Goal: Obtain resource: Download file/media

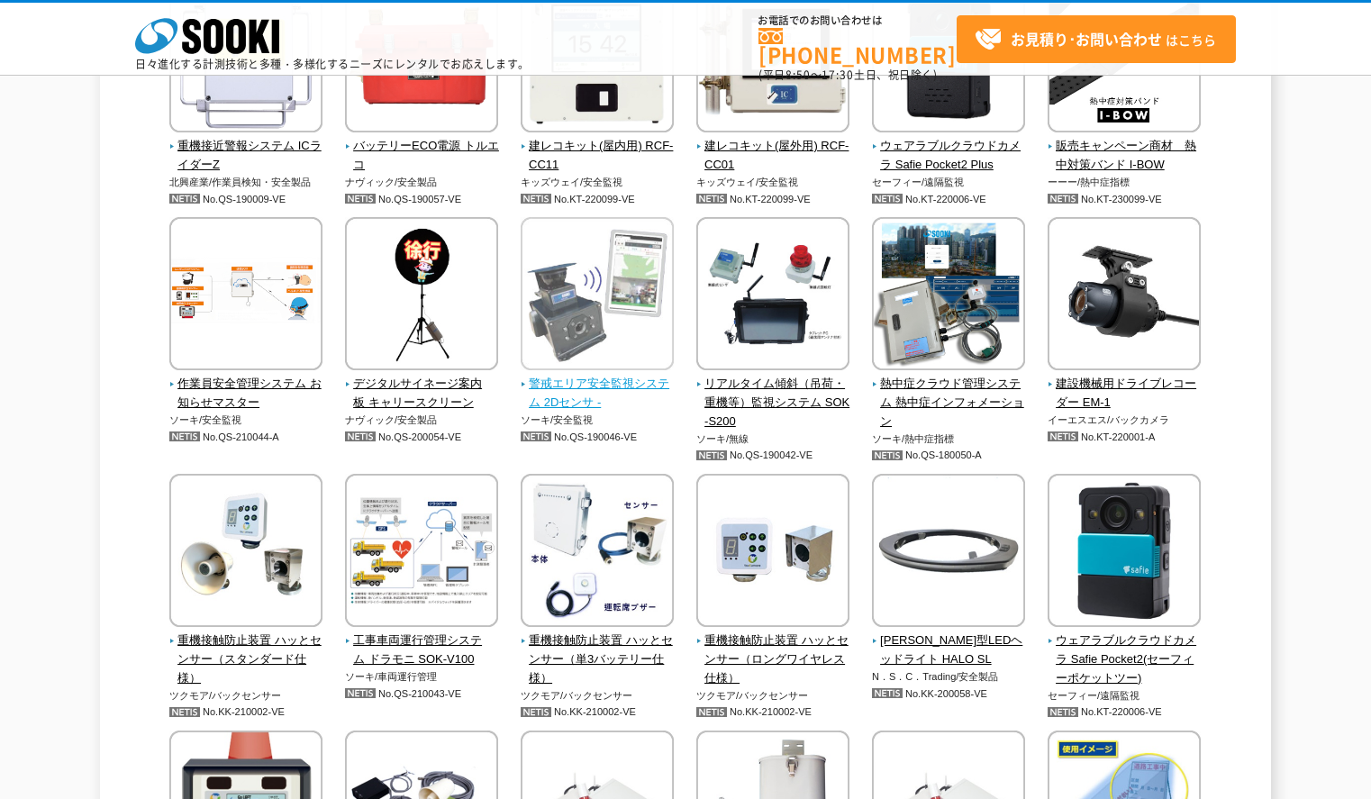
scroll to position [3693, 0]
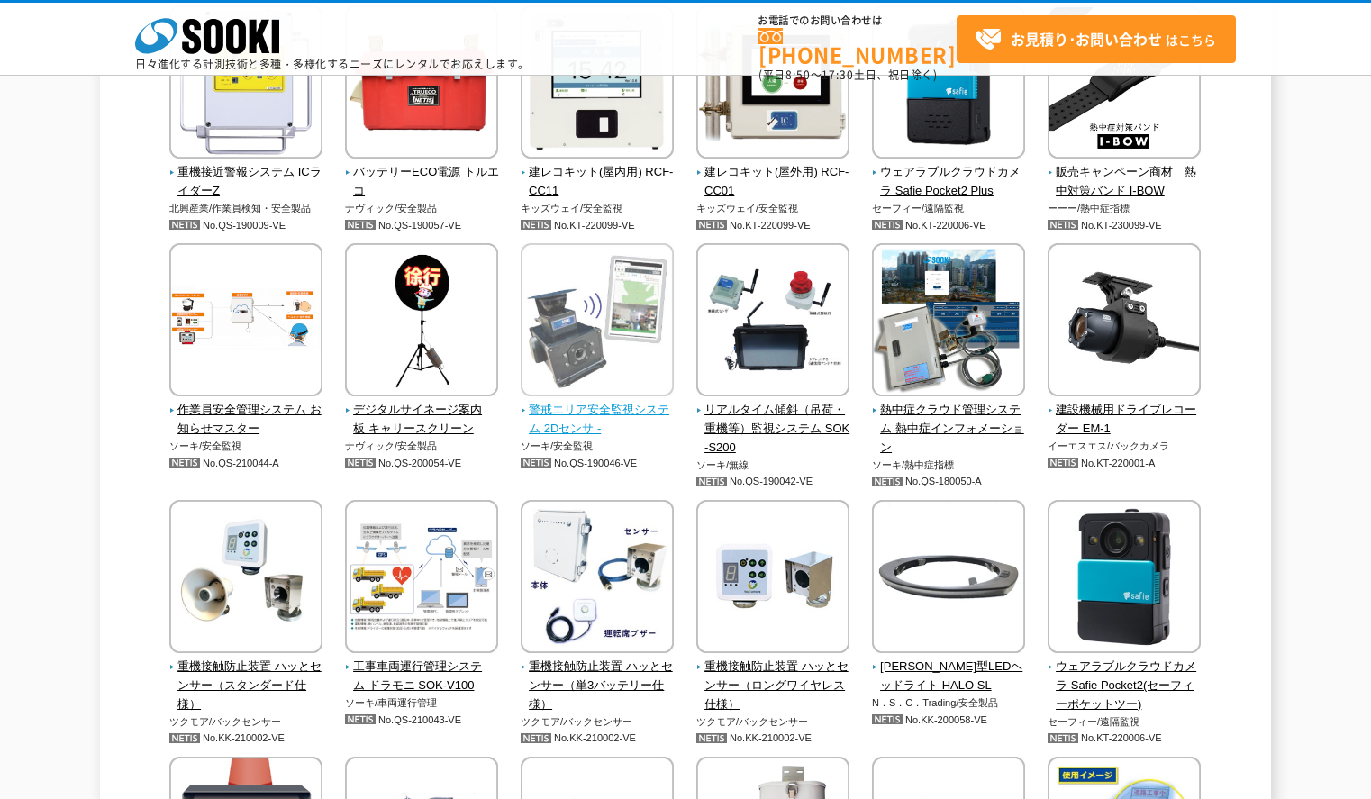
click at [599, 412] on span "警戒エリア安全監視システム 2Dセンサ -" at bounding box center [598, 420] width 154 height 38
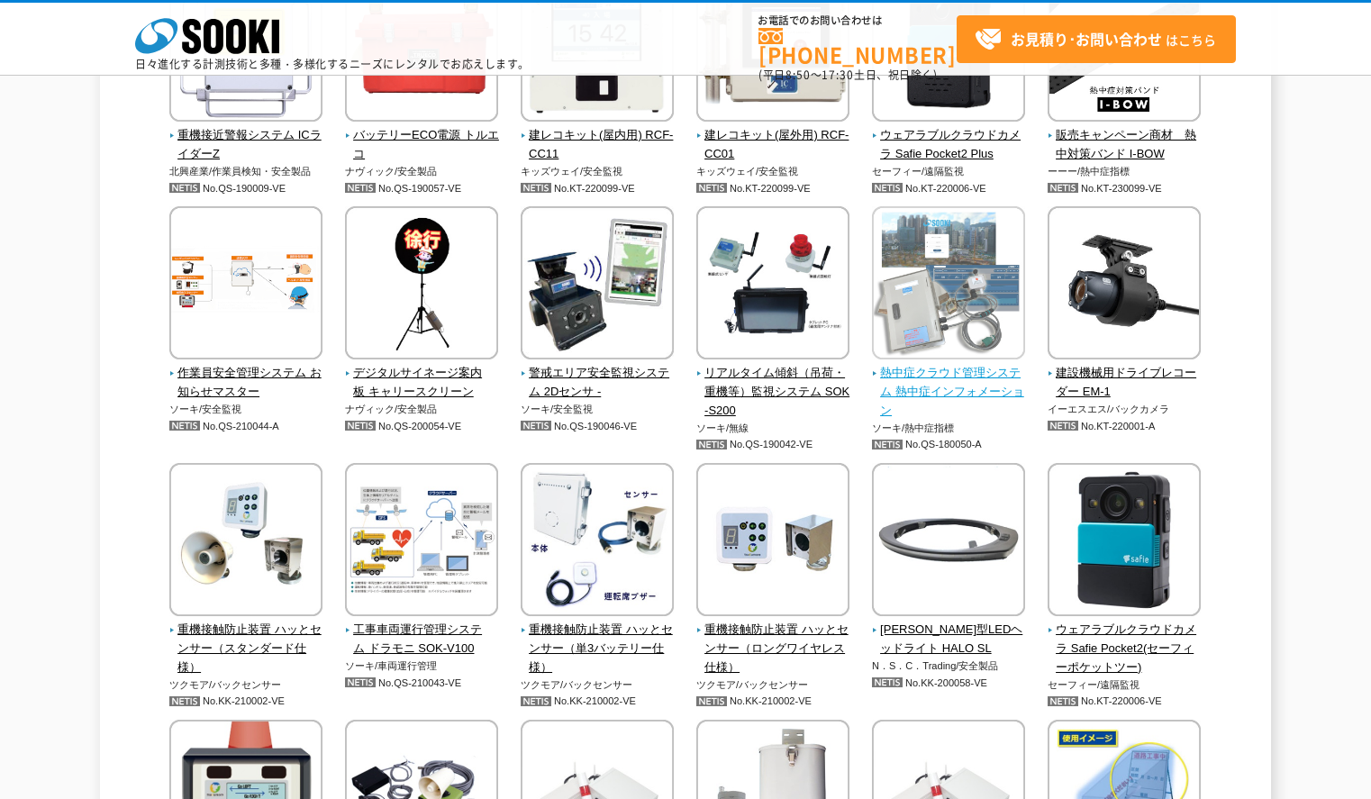
scroll to position [3513, 0]
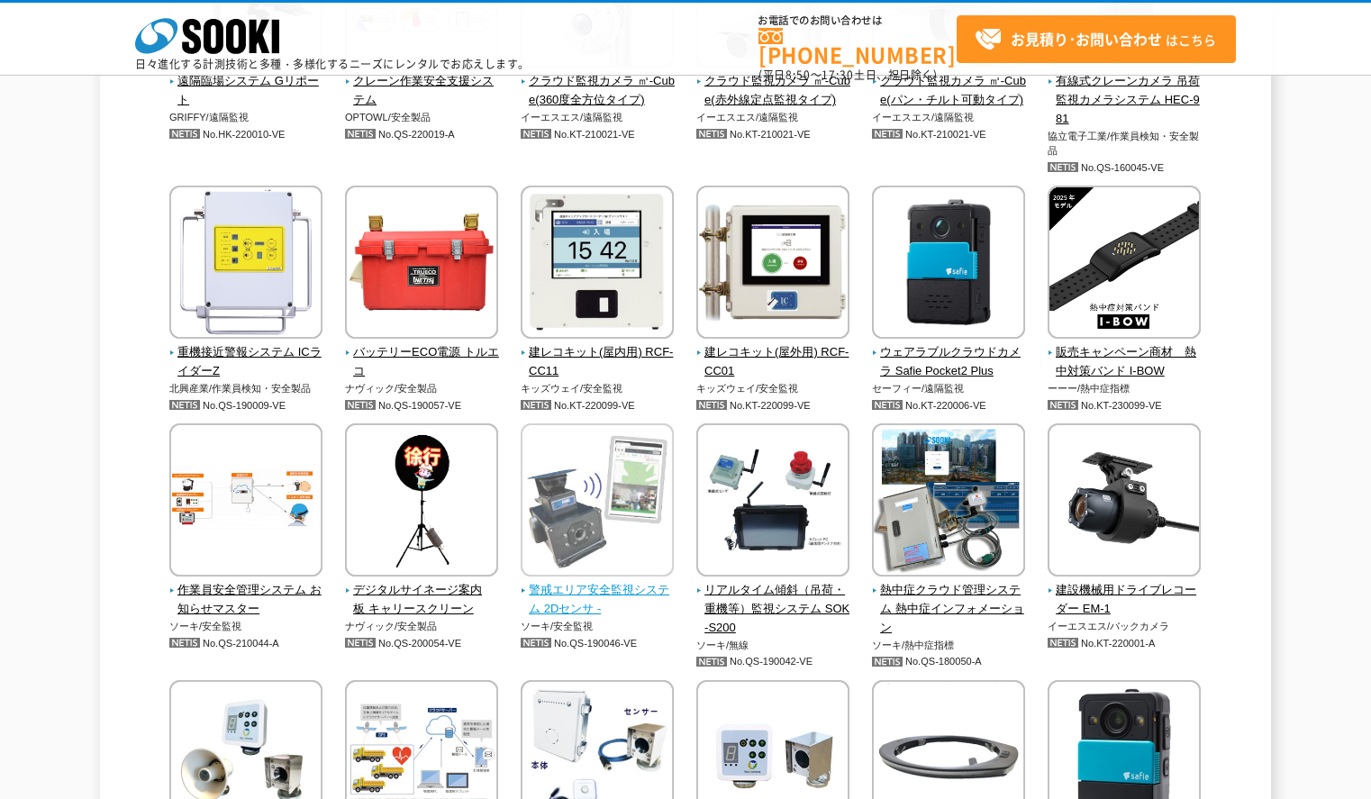
click at [636, 447] on img at bounding box center [597, 502] width 153 height 158
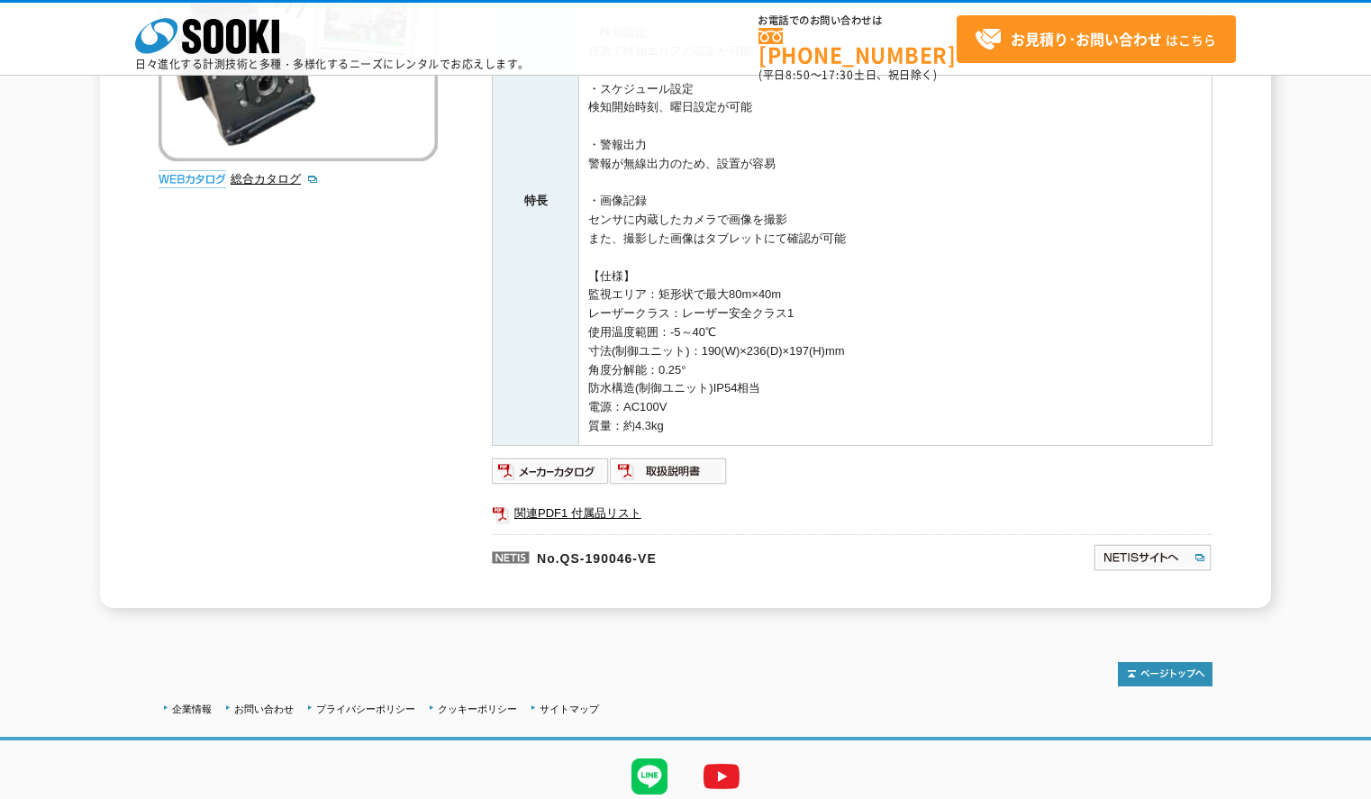
scroll to position [434, 0]
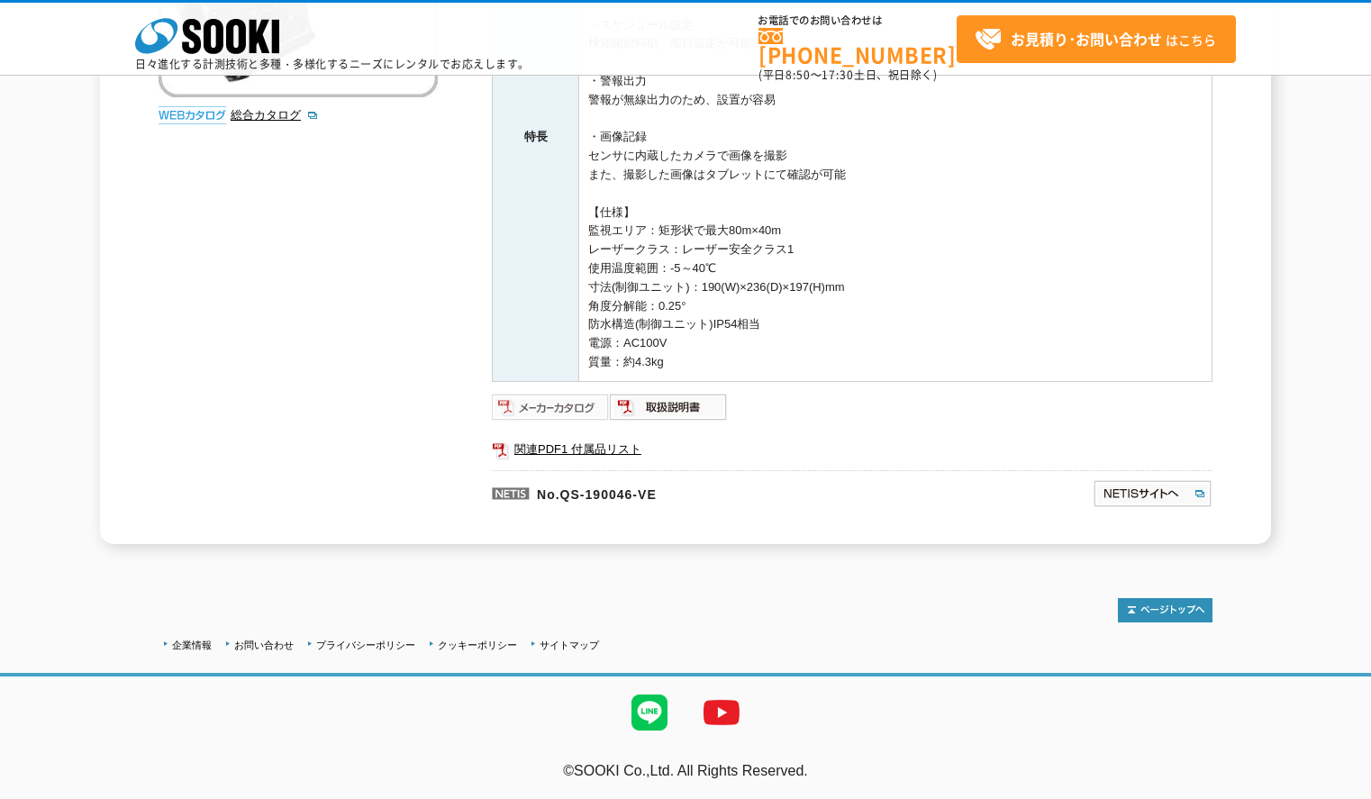
click at [553, 409] on img at bounding box center [551, 407] width 118 height 29
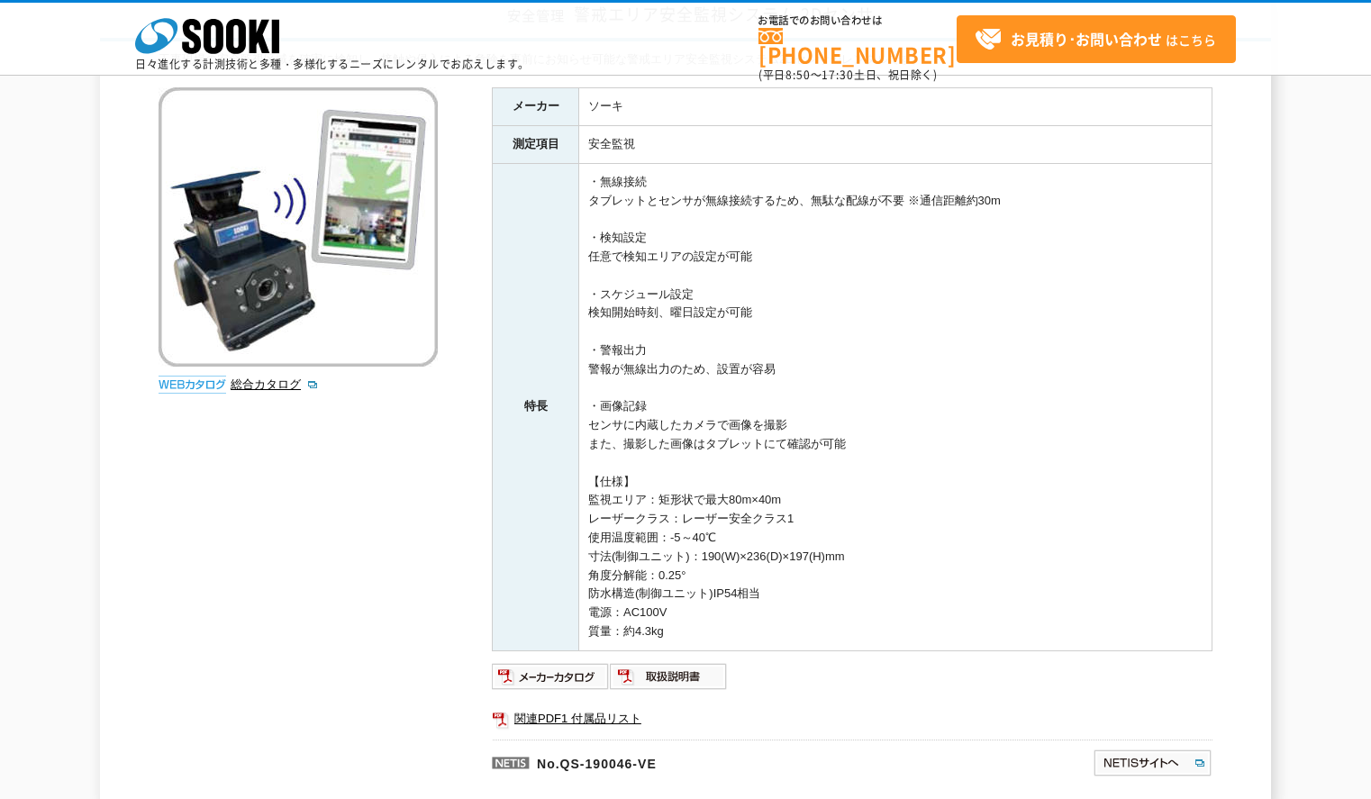
scroll to position [0, 0]
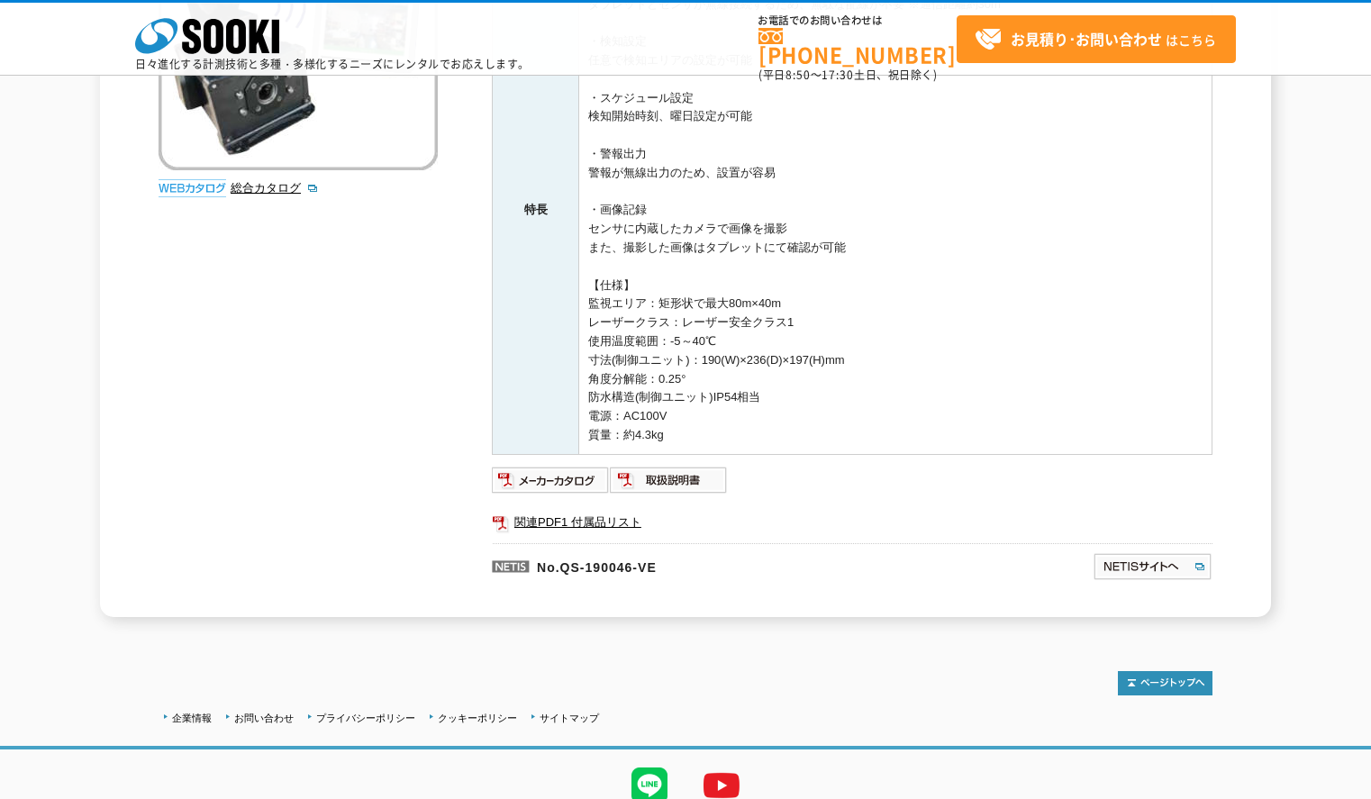
scroll to position [164, 0]
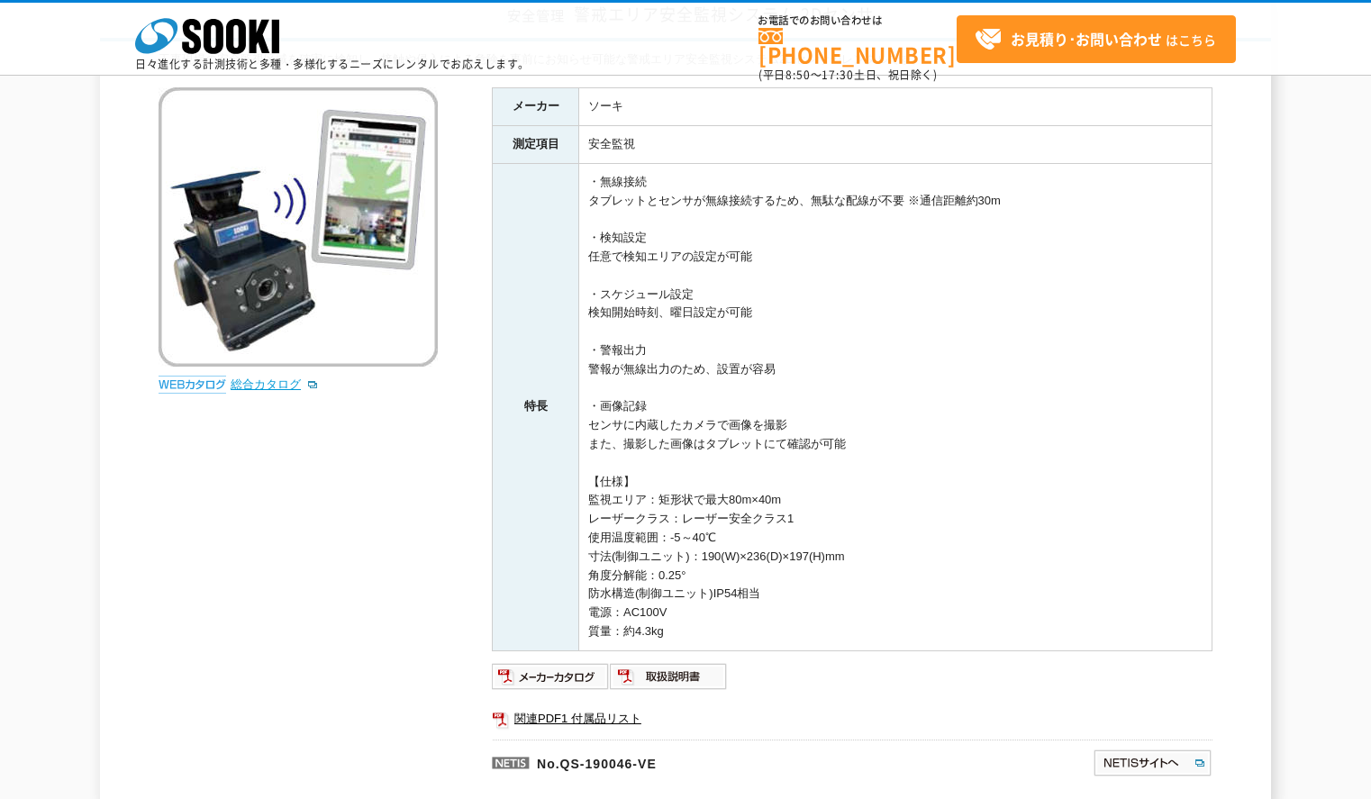
click at [287, 387] on link "総合カタログ" at bounding box center [275, 384] width 88 height 14
